Goal: Task Accomplishment & Management: Complete application form

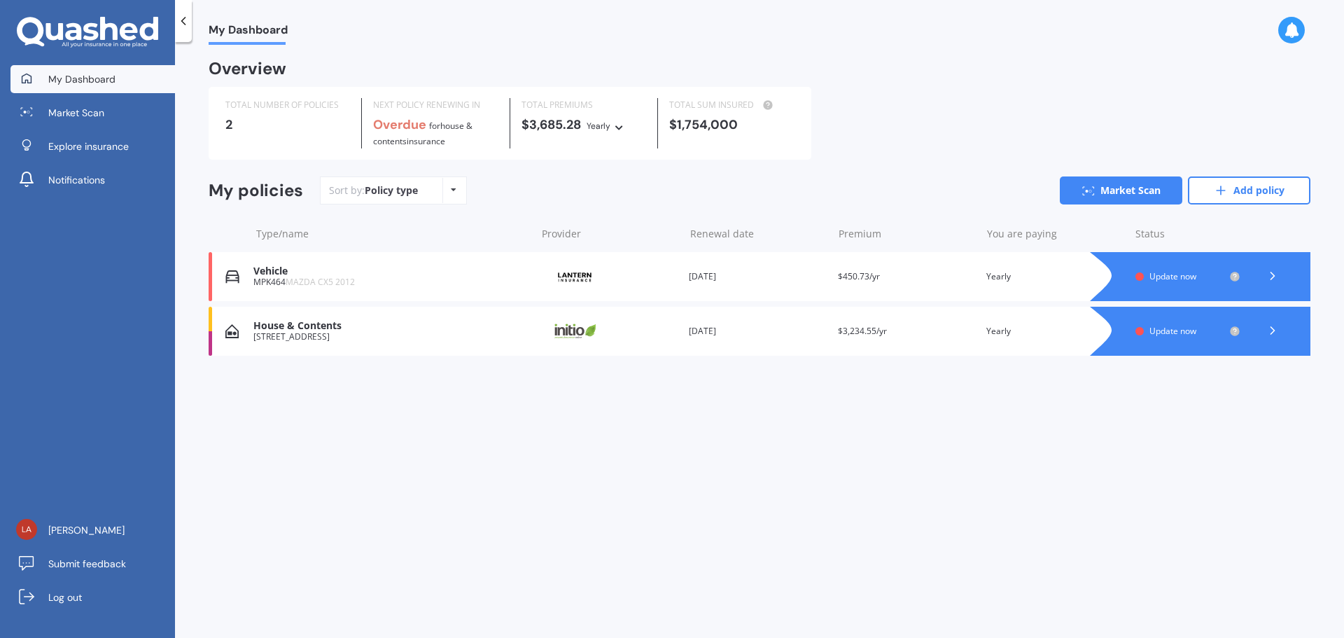
drag, startPoint x: 357, startPoint y: 312, endPoint x: 732, endPoint y: 300, distance: 374.8
click at [732, 300] on div "Vehicle MPK464 MAZDA CX5 2012 Provider Renewal date [DATE] Premium $450.73/yr Y…" at bounding box center [760, 304] width 1102 height 104
click at [1274, 277] on polyline at bounding box center [1273, 275] width 4 height 7
click at [1162, 328] on span "Update now" at bounding box center [1173, 331] width 47 height 12
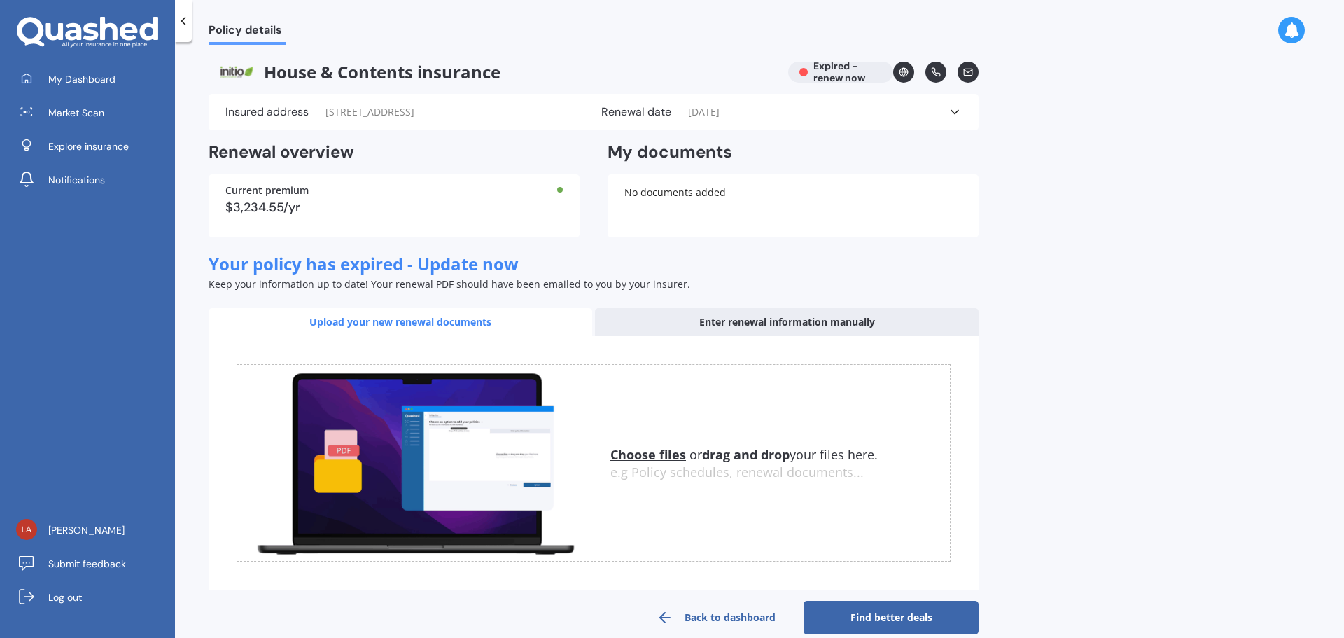
click at [794, 320] on div "Enter renewal information manually" at bounding box center [787, 322] width 384 height 28
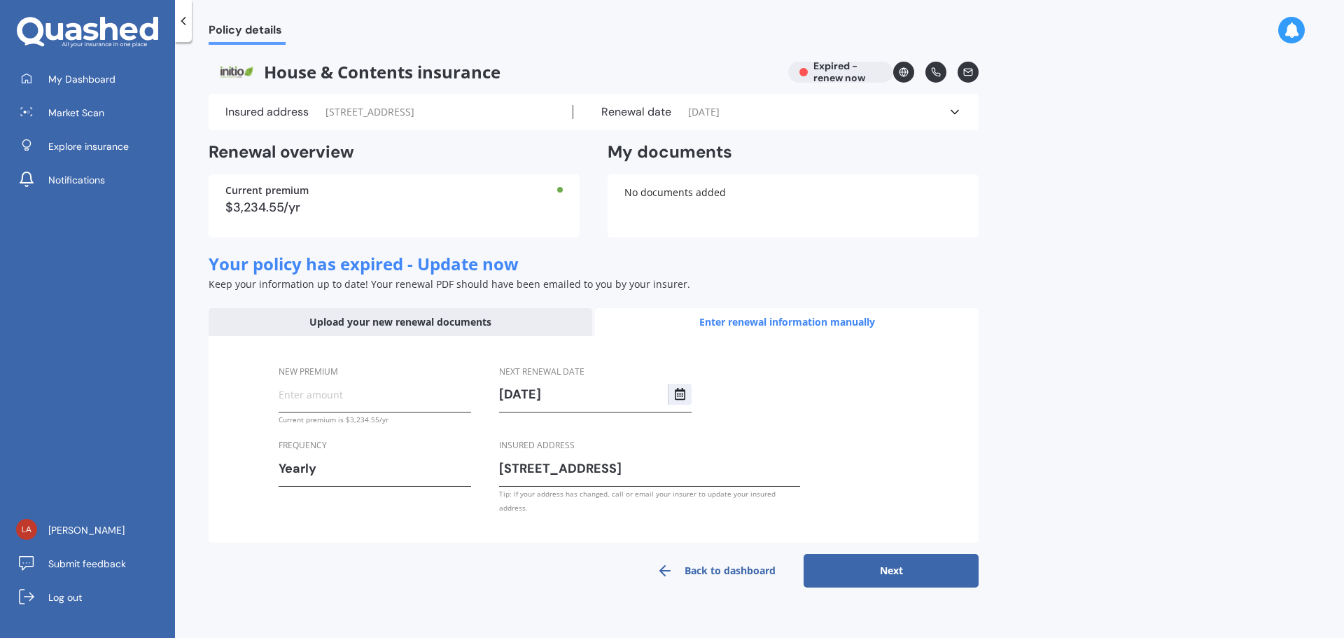
click at [917, 554] on button "Next" at bounding box center [891, 571] width 175 height 34
type input "$4,527.27"
click at [860, 566] on button "Next" at bounding box center [891, 571] width 175 height 34
select select "27"
select select "10"
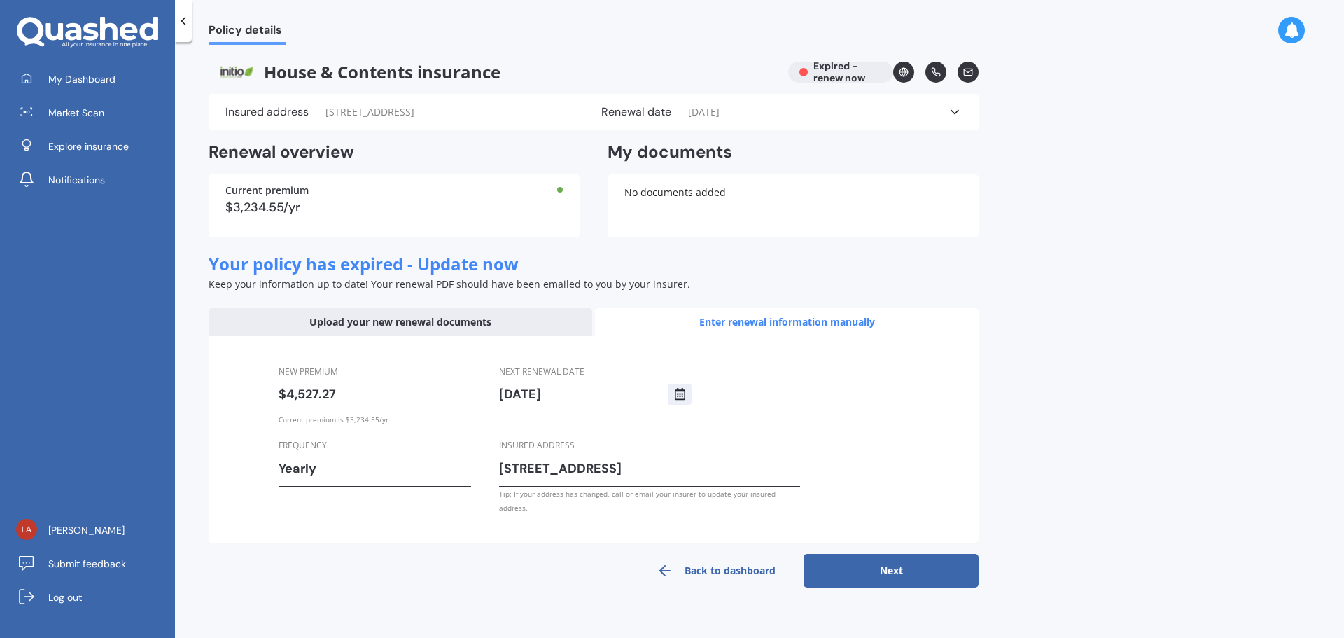
select select "2025"
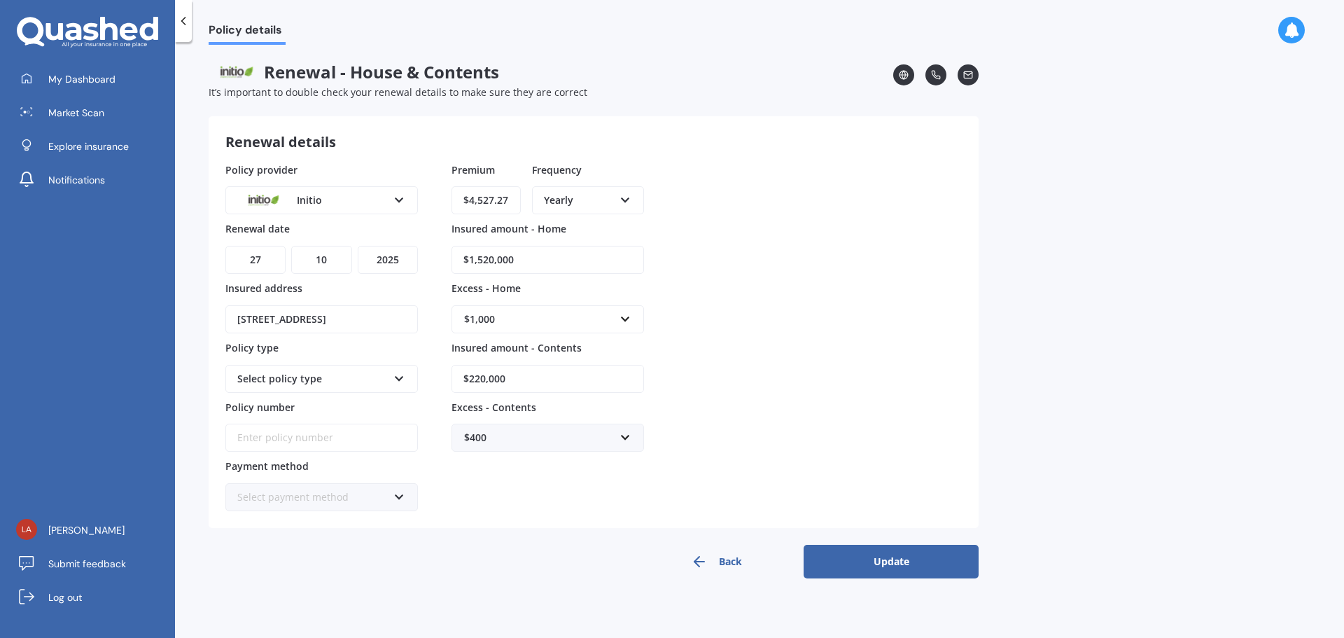
click at [377, 374] on div "Select policy type" at bounding box center [312, 378] width 151 height 15
click at [358, 412] on div "Home and Contents" at bounding box center [322, 405] width 190 height 25
click at [356, 440] on input "Policy number" at bounding box center [321, 438] width 193 height 28
